Goal: Task Accomplishment & Management: Use online tool/utility

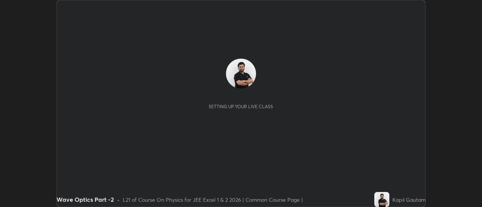
scroll to position [207, 482]
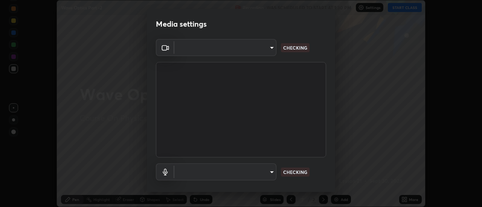
type input "0be616c92c2879d8fe19306c4b8383fc9b13f77197a30f876870ce6c7906effd"
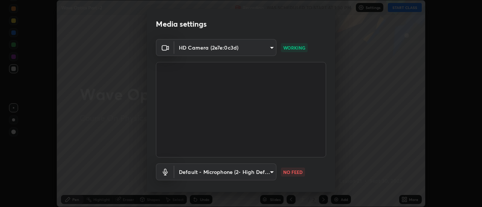
click at [272, 171] on body "Erase all Wave Optics Part -2 Recording WAS SCHEDULED TO START AT 1:30 PM Setti…" at bounding box center [241, 103] width 482 height 207
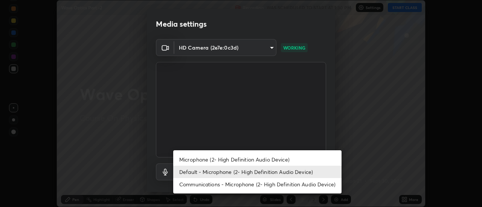
click at [323, 159] on li "Microphone (2- High Definition Audio Device)" at bounding box center [257, 160] width 168 height 12
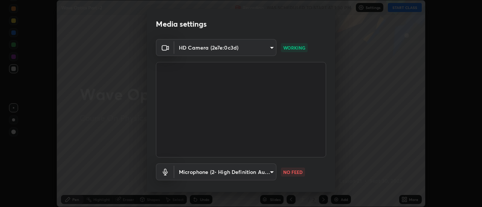
click at [271, 173] on body "Erase all Wave Optics Part -2 Recording WAS SCHEDULED TO START AT 1:30 PM Setti…" at bounding box center [241, 103] width 482 height 207
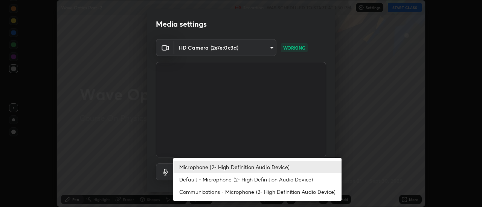
click at [315, 180] on li "Default - Microphone (2- High Definition Audio Device)" at bounding box center [257, 180] width 168 height 12
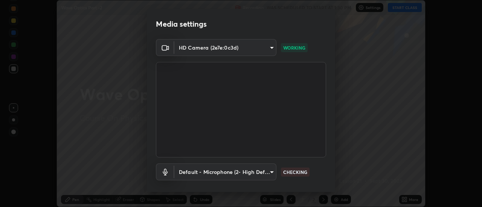
type input "default"
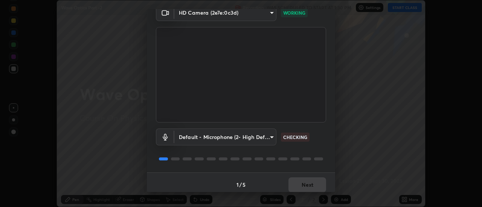
scroll to position [40, 0]
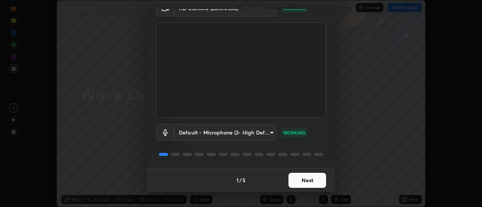
click at [313, 180] on button "Next" at bounding box center [307, 180] width 38 height 15
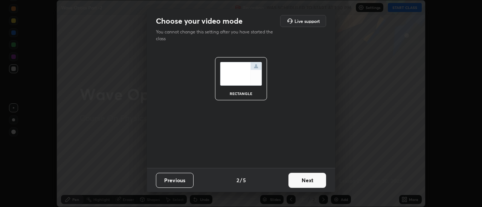
scroll to position [0, 0]
click at [312, 180] on button "Next" at bounding box center [307, 180] width 38 height 15
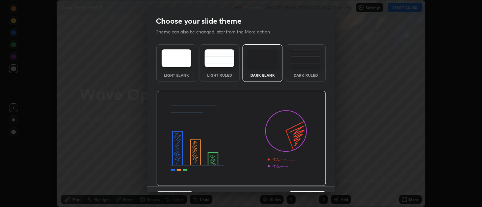
scroll to position [18, 0]
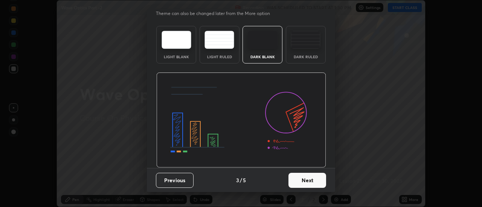
click at [317, 181] on button "Next" at bounding box center [307, 180] width 38 height 15
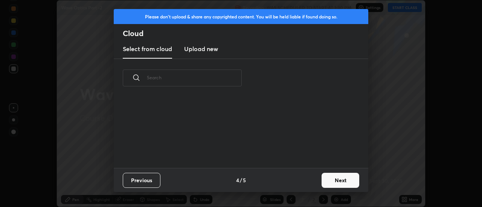
scroll to position [0, 0]
click at [323, 180] on button "Next" at bounding box center [341, 180] width 38 height 15
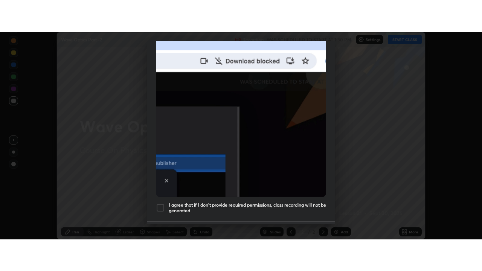
scroll to position [193, 0]
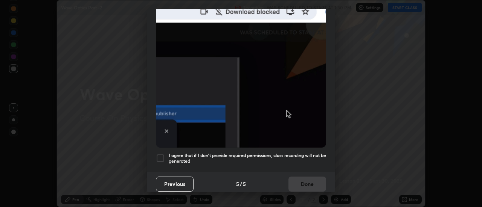
click at [322, 160] on h5 "I agree that if I don't provide required permissions, class recording will not …" at bounding box center [247, 159] width 157 height 12
click at [312, 182] on button "Done" at bounding box center [307, 184] width 38 height 15
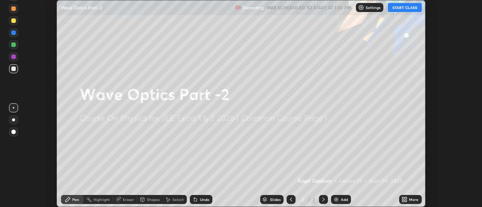
click at [407, 199] on icon at bounding box center [406, 199] width 2 height 2
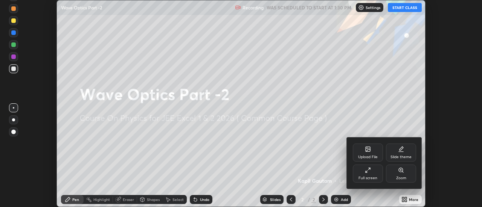
click at [369, 172] on icon at bounding box center [368, 171] width 6 height 6
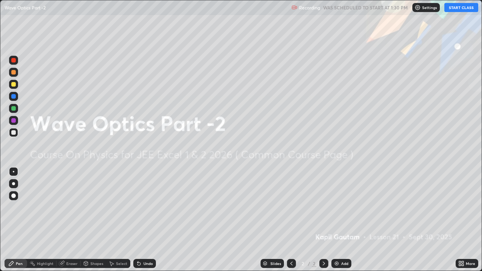
scroll to position [271, 482]
click at [342, 207] on div "Add" at bounding box center [344, 264] width 7 height 4
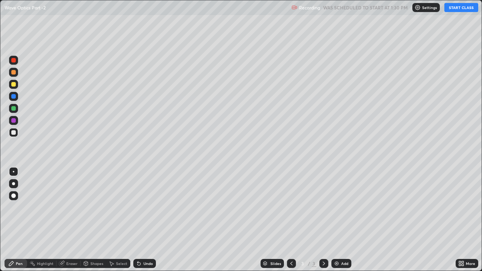
click at [462, 8] on button "START CLASS" at bounding box center [461, 7] width 34 height 9
click at [17, 184] on div at bounding box center [13, 183] width 9 height 9
click at [13, 85] on div at bounding box center [13, 84] width 5 height 5
click at [144, 207] on div "Undo" at bounding box center [147, 264] width 9 height 4
click at [15, 134] on div at bounding box center [13, 132] width 5 height 5
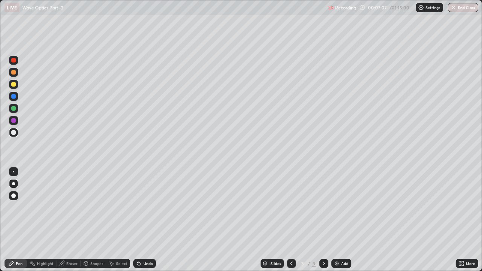
click at [336, 207] on img at bounding box center [337, 264] width 6 height 6
click at [14, 83] on div at bounding box center [13, 84] width 5 height 5
click at [339, 207] on img at bounding box center [337, 264] width 6 height 6
click at [15, 132] on div at bounding box center [13, 132] width 5 height 5
click at [343, 207] on div "Add" at bounding box center [344, 264] width 7 height 4
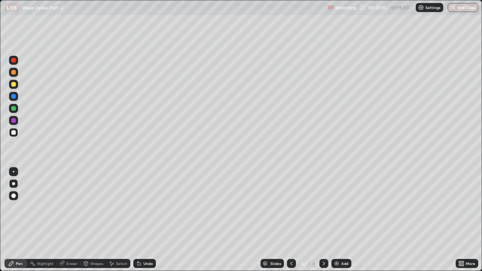
click at [339, 207] on img at bounding box center [337, 264] width 6 height 6
click at [15, 85] on div at bounding box center [13, 84] width 5 height 5
click at [143, 207] on div "Undo" at bounding box center [147, 264] width 9 height 4
click at [145, 207] on div "Undo" at bounding box center [144, 263] width 23 height 9
click at [144, 207] on div "Undo" at bounding box center [147, 264] width 9 height 4
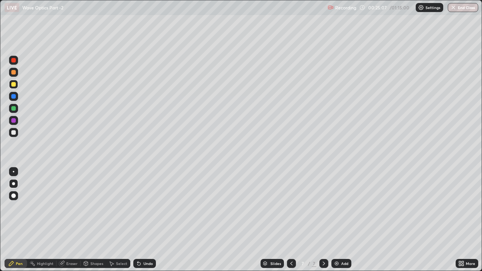
click at [142, 207] on div "Undo" at bounding box center [144, 263] width 23 height 9
click at [341, 207] on div "Add" at bounding box center [344, 264] width 7 height 4
click at [15, 132] on div at bounding box center [13, 132] width 5 height 5
click at [14, 85] on div at bounding box center [13, 84] width 5 height 5
click at [336, 207] on img at bounding box center [337, 264] width 6 height 6
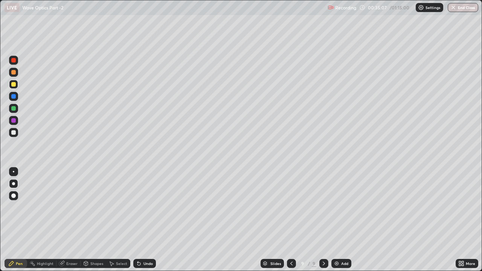
click at [294, 207] on div at bounding box center [291, 263] width 9 height 9
click at [12, 108] on div at bounding box center [13, 108] width 5 height 5
click at [13, 133] on div at bounding box center [13, 132] width 5 height 5
click at [15, 122] on div at bounding box center [13, 120] width 5 height 5
click at [323, 207] on icon at bounding box center [324, 264] width 6 height 6
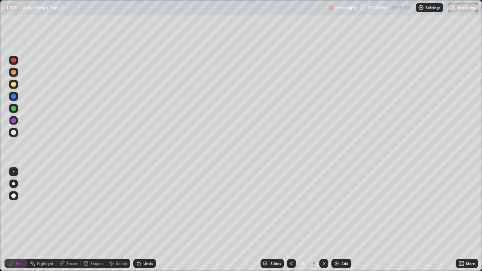
click at [343, 207] on div "Add" at bounding box center [344, 264] width 7 height 4
click at [14, 84] on div at bounding box center [13, 84] width 5 height 5
click at [142, 207] on div "Undo" at bounding box center [144, 263] width 23 height 9
click at [143, 207] on div "Undo" at bounding box center [144, 263] width 23 height 9
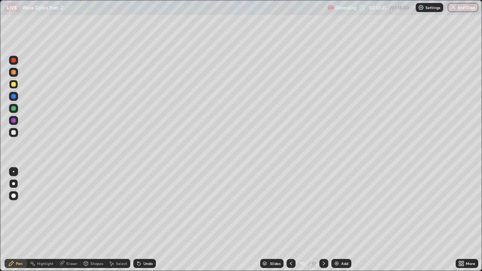
click at [142, 207] on div "Undo" at bounding box center [144, 263] width 23 height 9
click at [141, 207] on div "Undo" at bounding box center [144, 263] width 23 height 9
click at [140, 207] on div "Undo" at bounding box center [144, 263] width 23 height 9
click at [13, 110] on div at bounding box center [13, 108] width 5 height 5
click at [340, 207] on div "Add" at bounding box center [341, 263] width 20 height 9
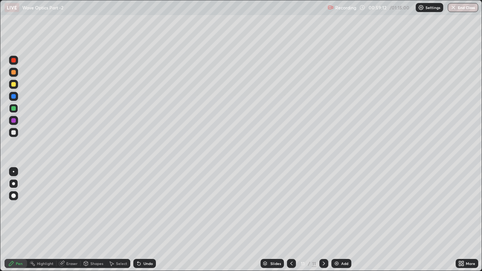
click at [294, 207] on div at bounding box center [291, 263] width 9 height 9
click at [324, 207] on icon at bounding box center [324, 264] width 6 height 6
click at [151, 207] on div "Undo" at bounding box center [147, 264] width 9 height 4
click at [150, 207] on div "Undo" at bounding box center [147, 264] width 9 height 4
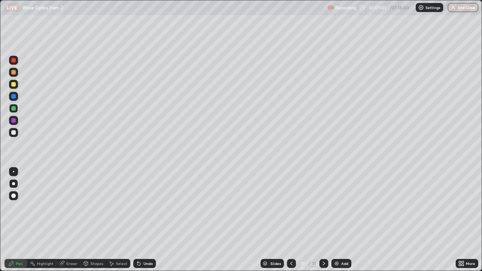
click at [140, 207] on icon at bounding box center [139, 264] width 6 height 6
click at [141, 207] on icon at bounding box center [139, 264] width 6 height 6
click at [141, 207] on div "Undo" at bounding box center [144, 263] width 23 height 9
click at [138, 207] on icon at bounding box center [138, 263] width 3 height 3
click at [346, 207] on div "Add" at bounding box center [344, 264] width 7 height 4
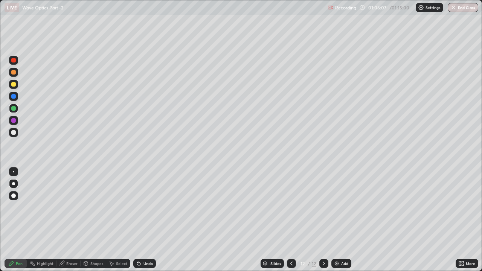
click at [146, 207] on div "Undo" at bounding box center [147, 264] width 9 height 4
click at [342, 207] on div "Add" at bounding box center [344, 264] width 7 height 4
click at [15, 84] on div at bounding box center [13, 84] width 5 height 5
click at [148, 207] on div "Undo" at bounding box center [147, 264] width 9 height 4
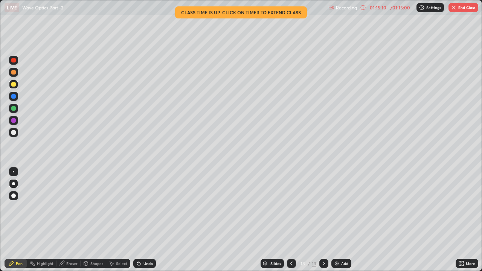
click at [343, 207] on div "Add" at bounding box center [344, 264] width 7 height 4
click at [15, 133] on div at bounding box center [13, 132] width 5 height 5
click at [138, 207] on icon at bounding box center [138, 263] width 3 height 3
click at [142, 207] on div "Undo" at bounding box center [144, 263] width 23 height 9
click at [143, 207] on div "Undo" at bounding box center [147, 264] width 9 height 4
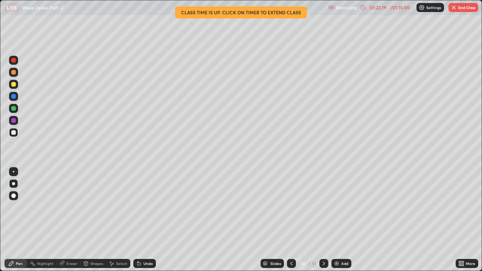
click at [345, 207] on div "Add" at bounding box center [344, 264] width 7 height 4
click at [16, 87] on div at bounding box center [13, 84] width 9 height 9
click at [471, 8] on button "End Class" at bounding box center [463, 7] width 30 height 9
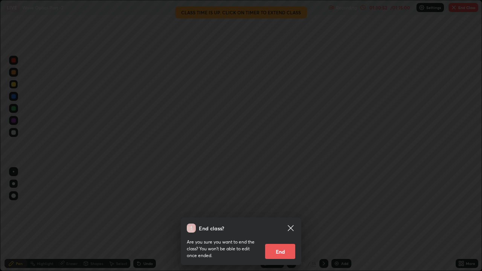
click at [467, 151] on div "End class? Are you sure you want to end the class? You won’t be able to edit on…" at bounding box center [241, 135] width 482 height 271
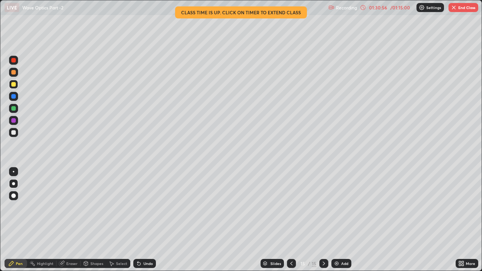
click at [462, 7] on button "End Class" at bounding box center [463, 7] width 30 height 9
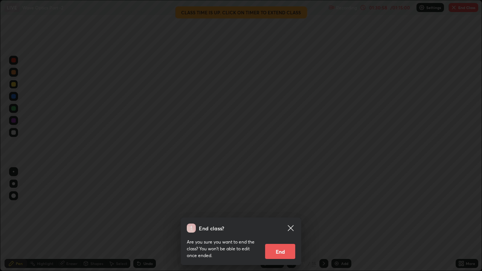
click at [279, 207] on button "End" at bounding box center [280, 251] width 30 height 15
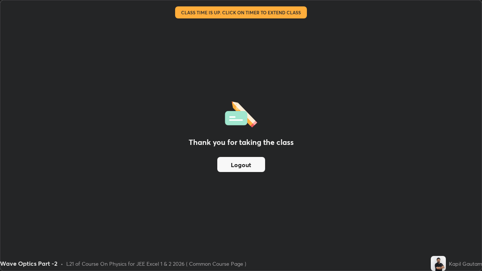
click at [257, 167] on button "Logout" at bounding box center [241, 164] width 48 height 15
